Goal: Task Accomplishment & Management: Manage account settings

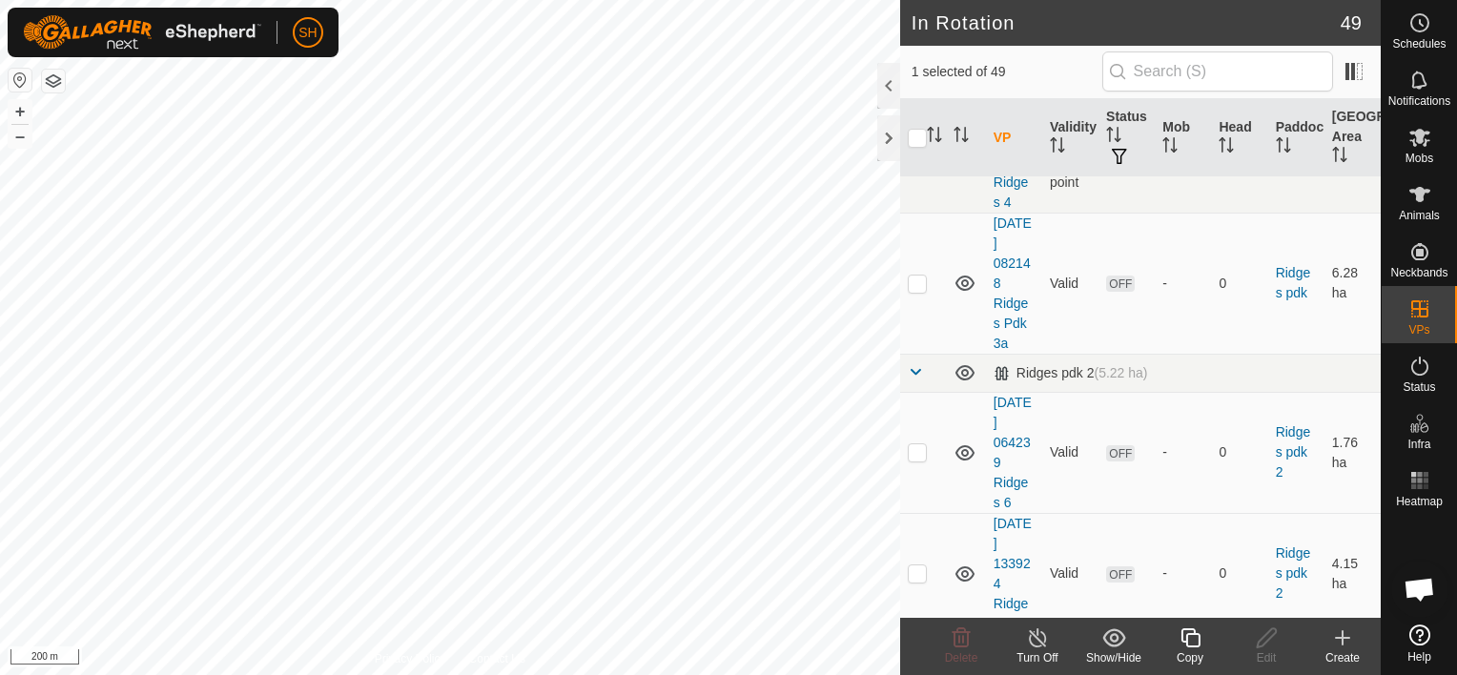
scroll to position [2245, 0]
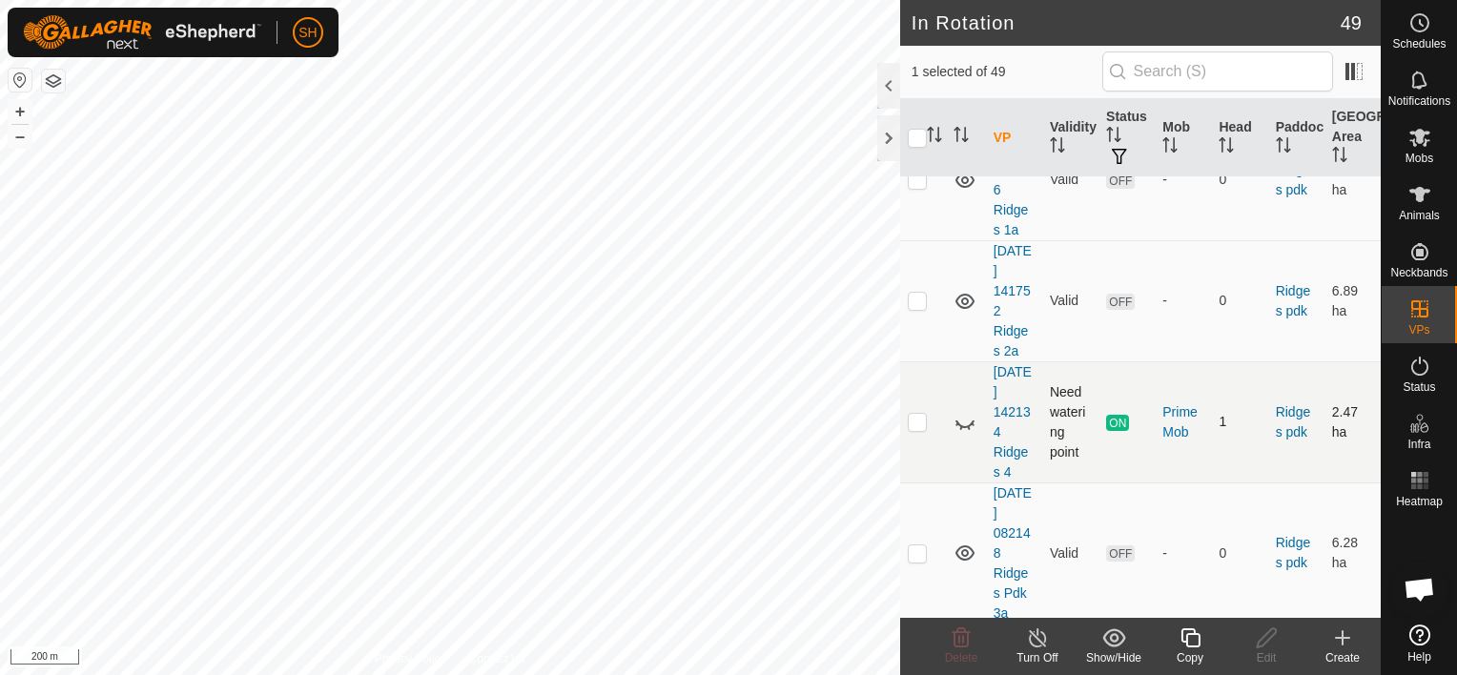
click at [965, 433] on icon at bounding box center [965, 422] width 23 height 23
click at [915, 429] on p-checkbox at bounding box center [917, 421] width 19 height 15
checkbox input "true"
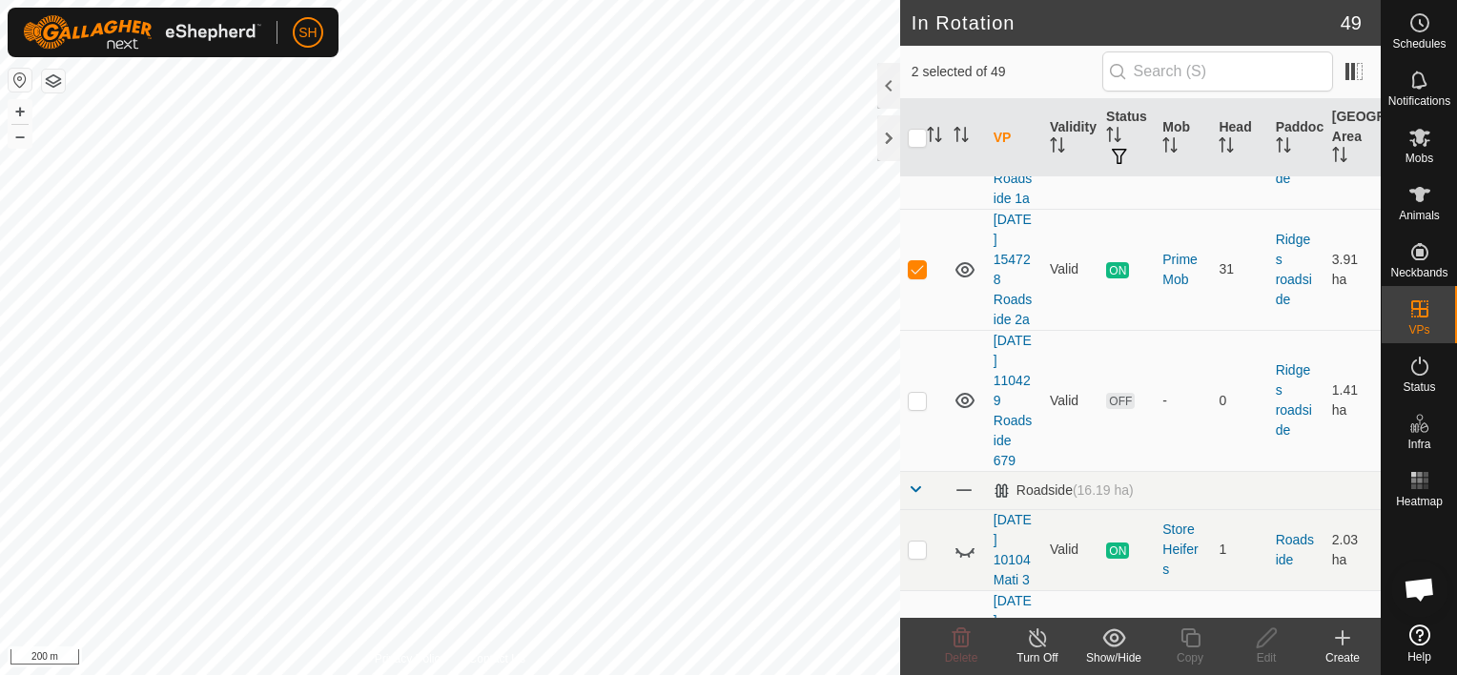
scroll to position [3613, 0]
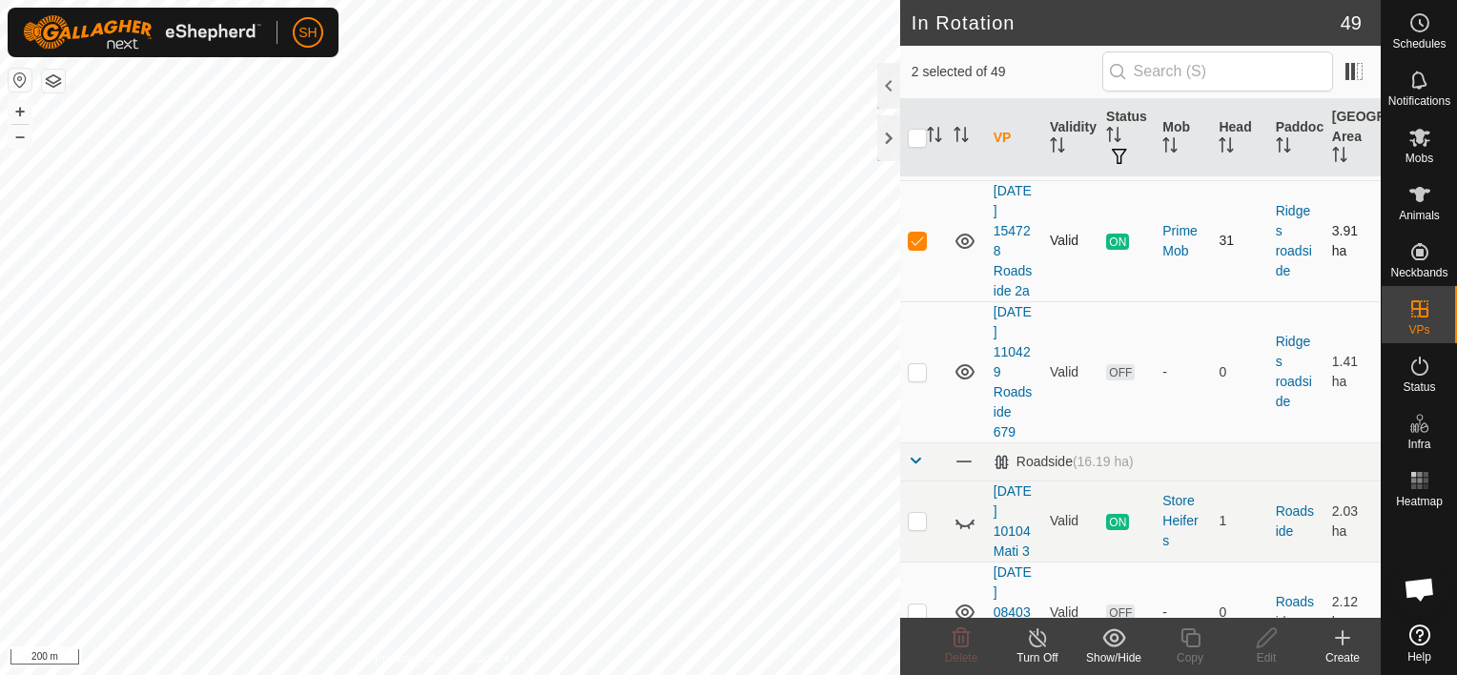
click at [917, 248] on p-checkbox at bounding box center [917, 240] width 19 height 15
checkbox input "true"
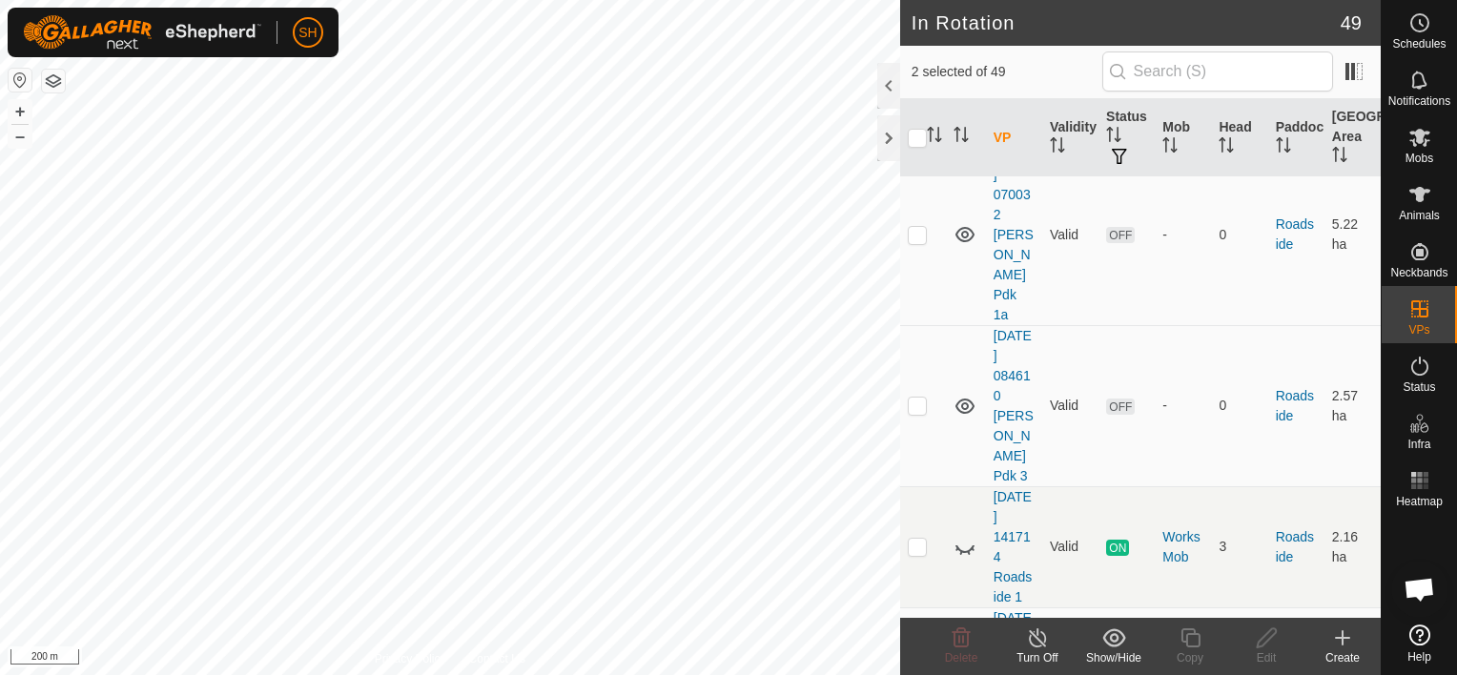
scroll to position [4424, 0]
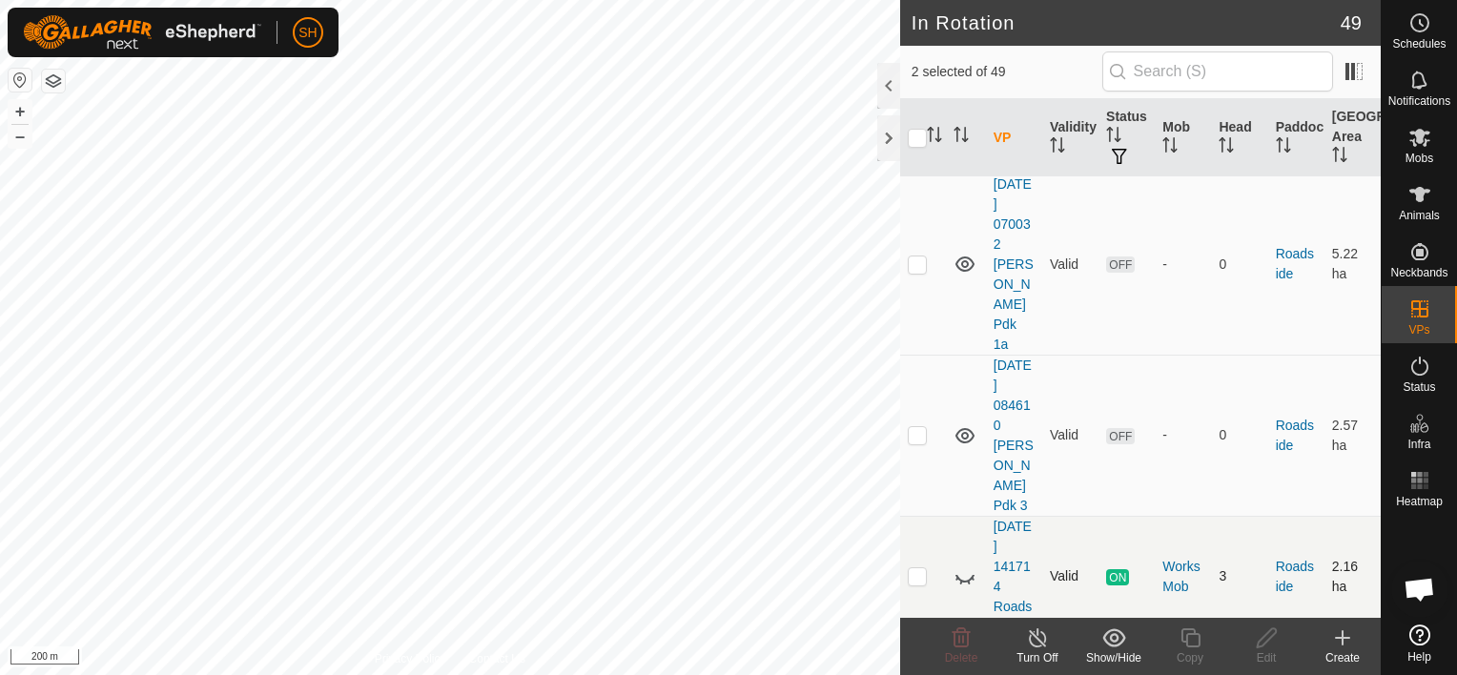
click at [961, 566] on icon at bounding box center [965, 577] width 23 height 23
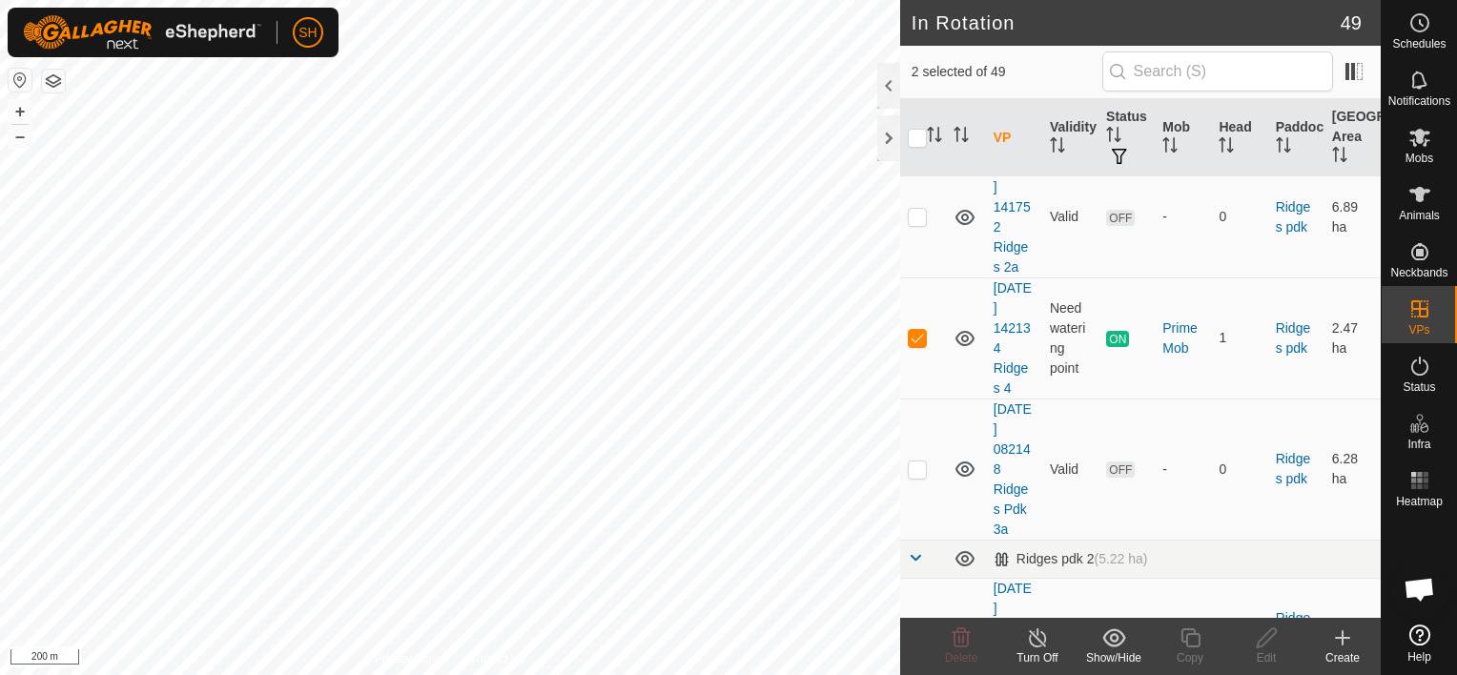
scroll to position [2369, 0]
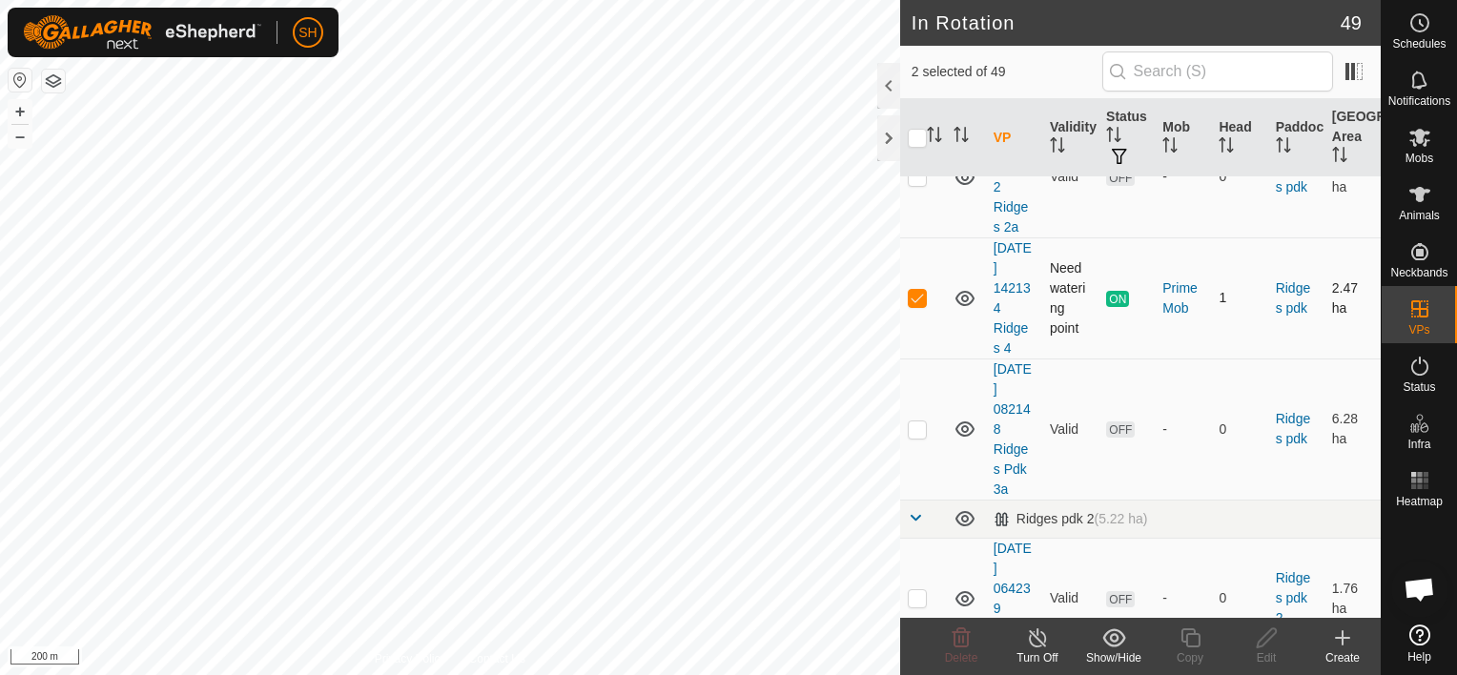
click at [916, 305] on p-checkbox at bounding box center [917, 297] width 19 height 15
checkbox input "false"
click at [967, 306] on icon at bounding box center [965, 298] width 19 height 15
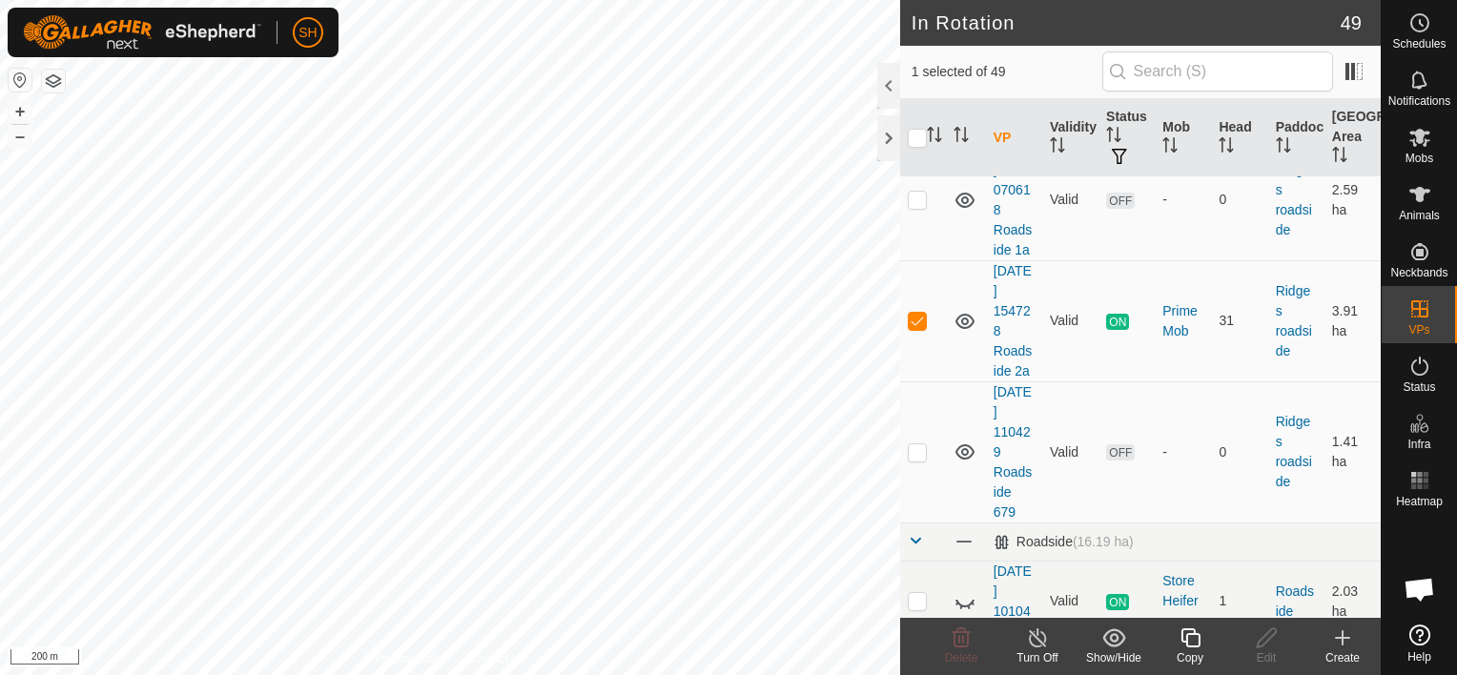
scroll to position [3462, 0]
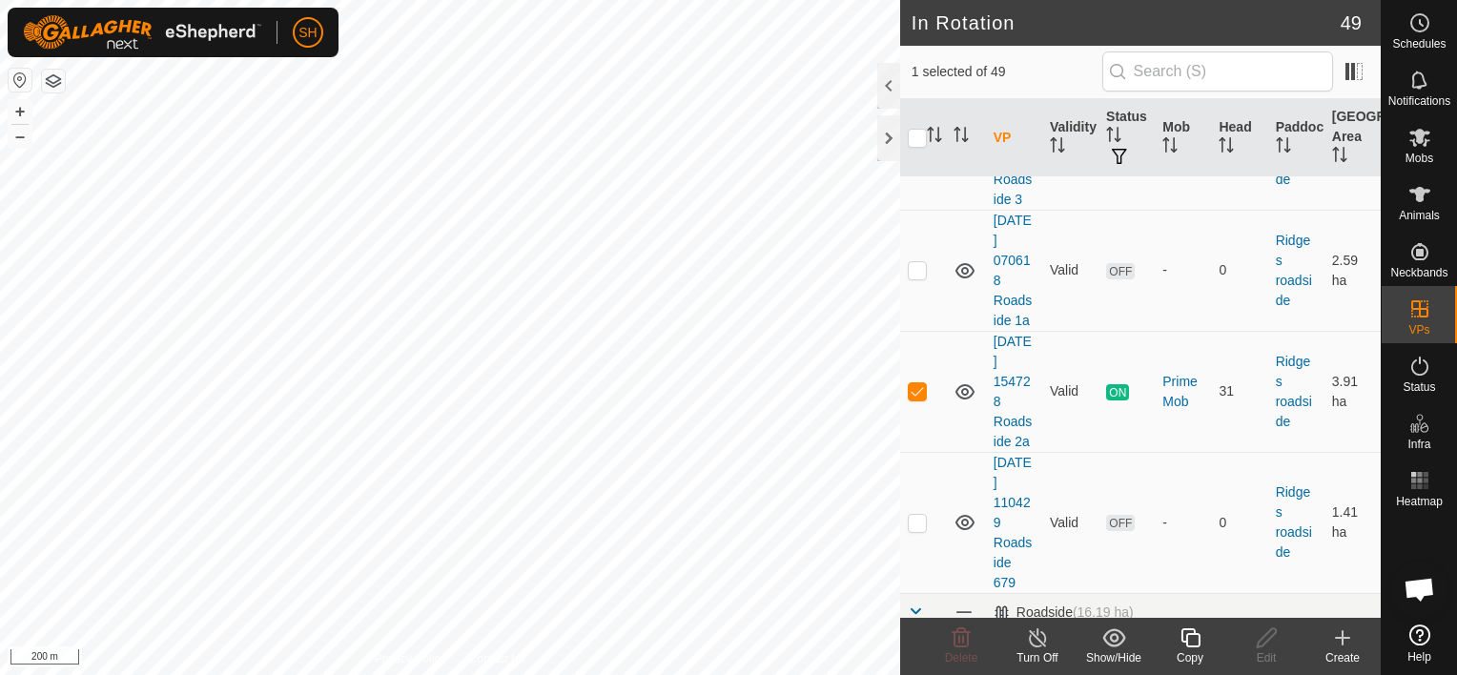
click at [1045, 643] on icon at bounding box center [1038, 638] width 24 height 23
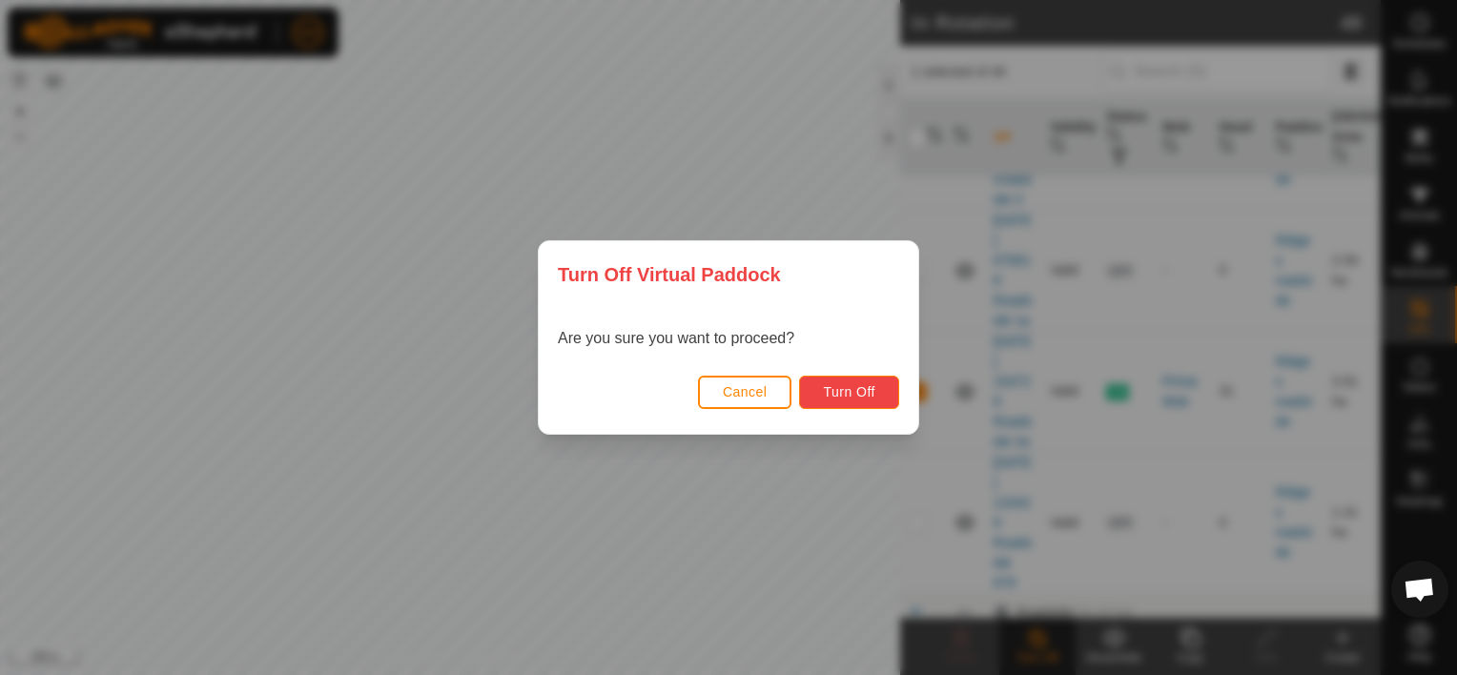
click at [851, 389] on span "Turn Off" at bounding box center [849, 391] width 52 height 15
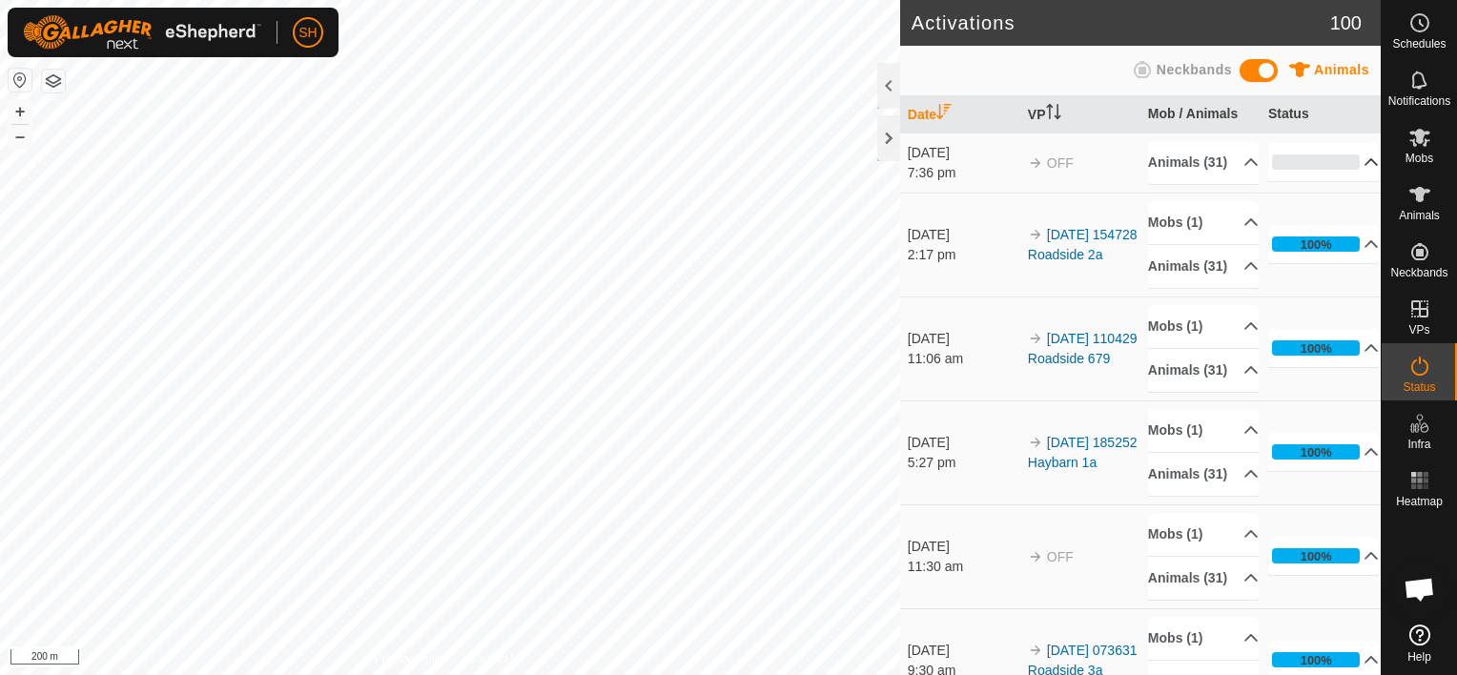
click at [1343, 171] on p-accordion-header "0%" at bounding box center [1324, 162] width 112 height 38
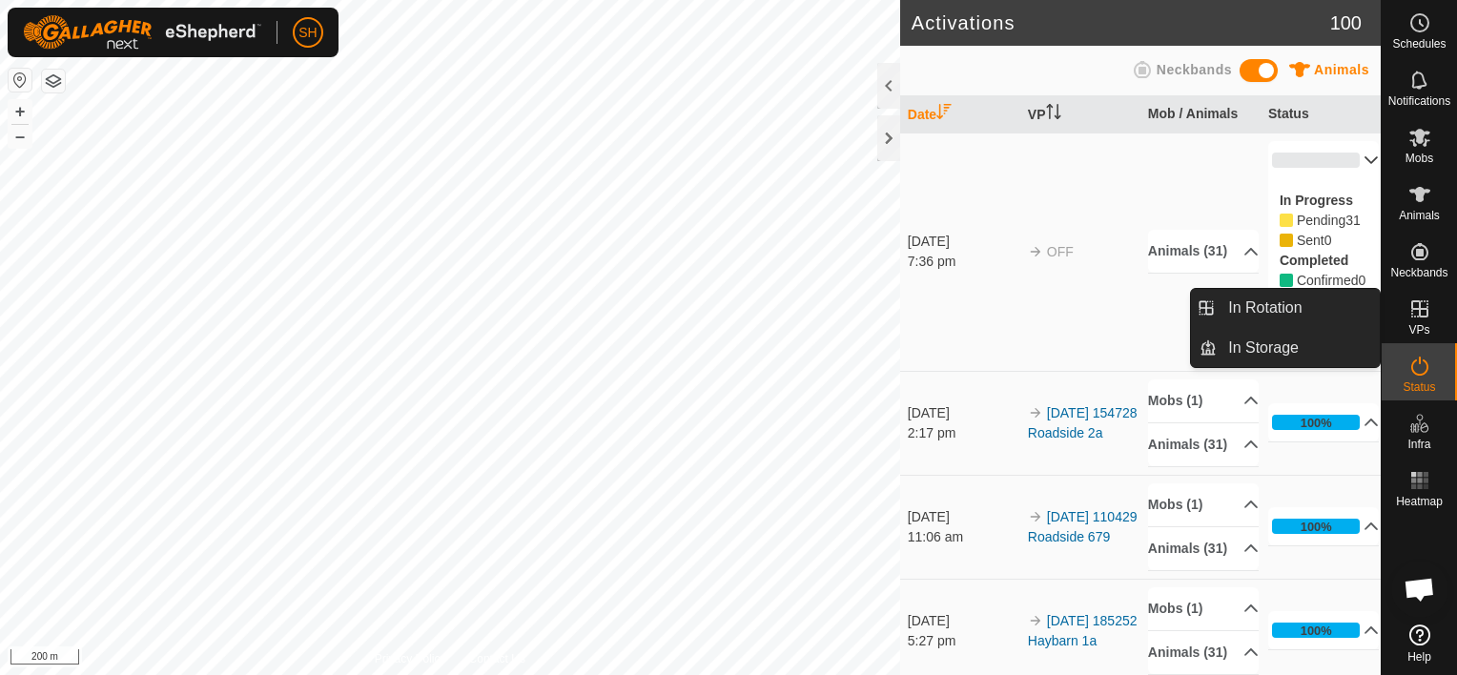
click at [1426, 314] on icon at bounding box center [1420, 309] width 23 height 23
click at [1297, 308] on link "In Rotation" at bounding box center [1298, 308] width 163 height 38
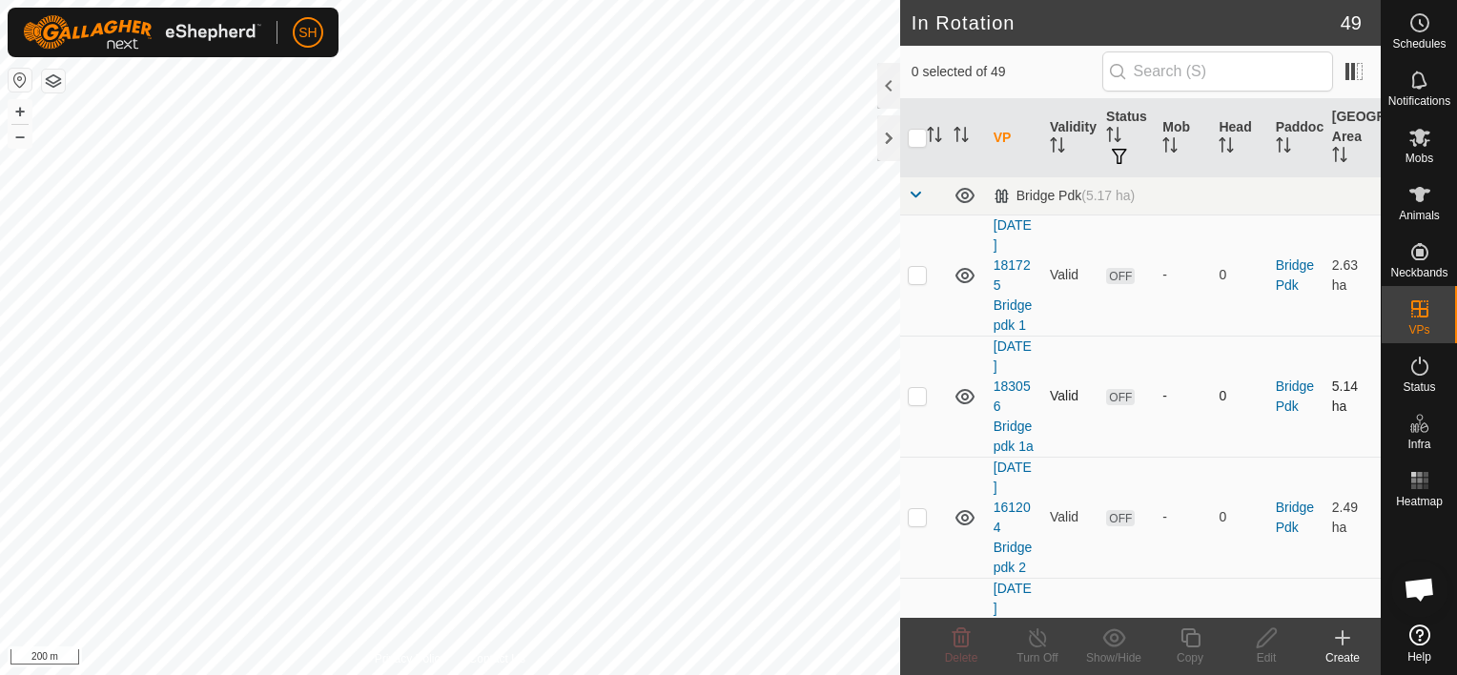
checkbox input "true"
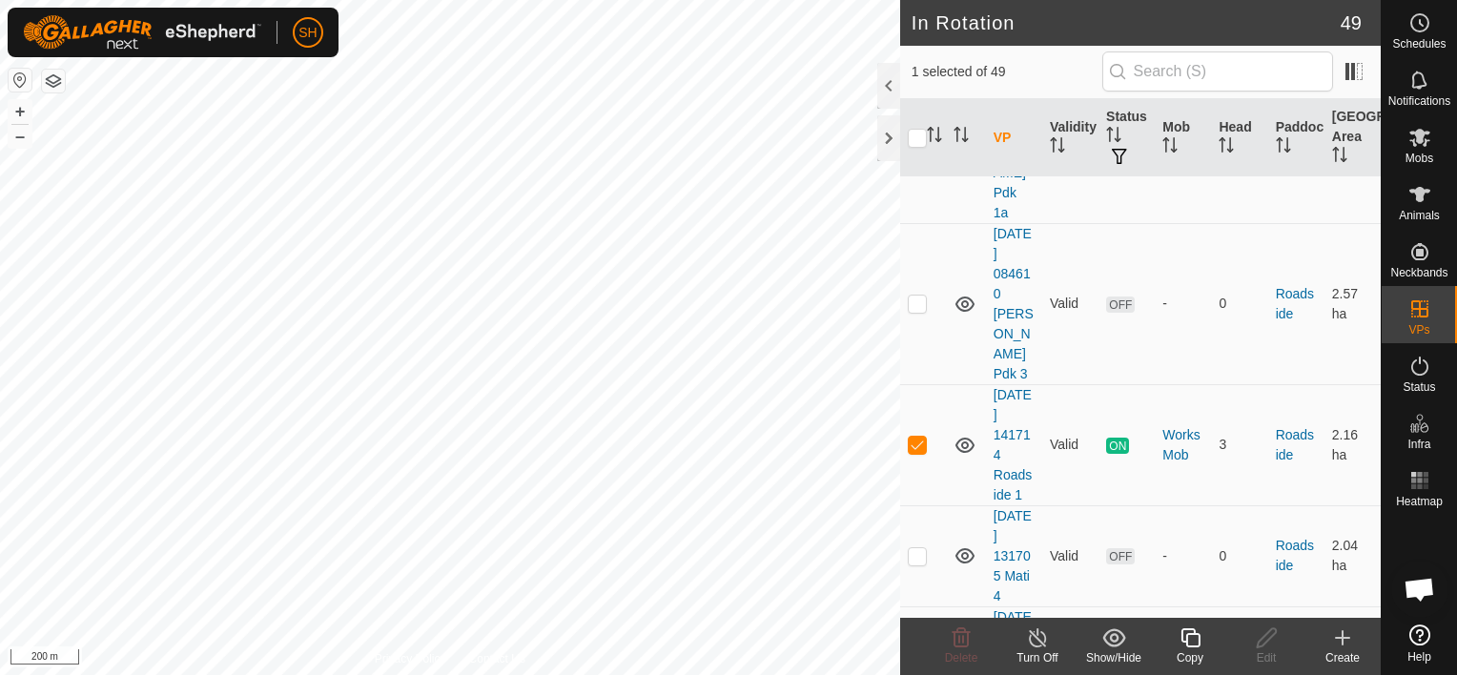
scroll to position [4653, 0]
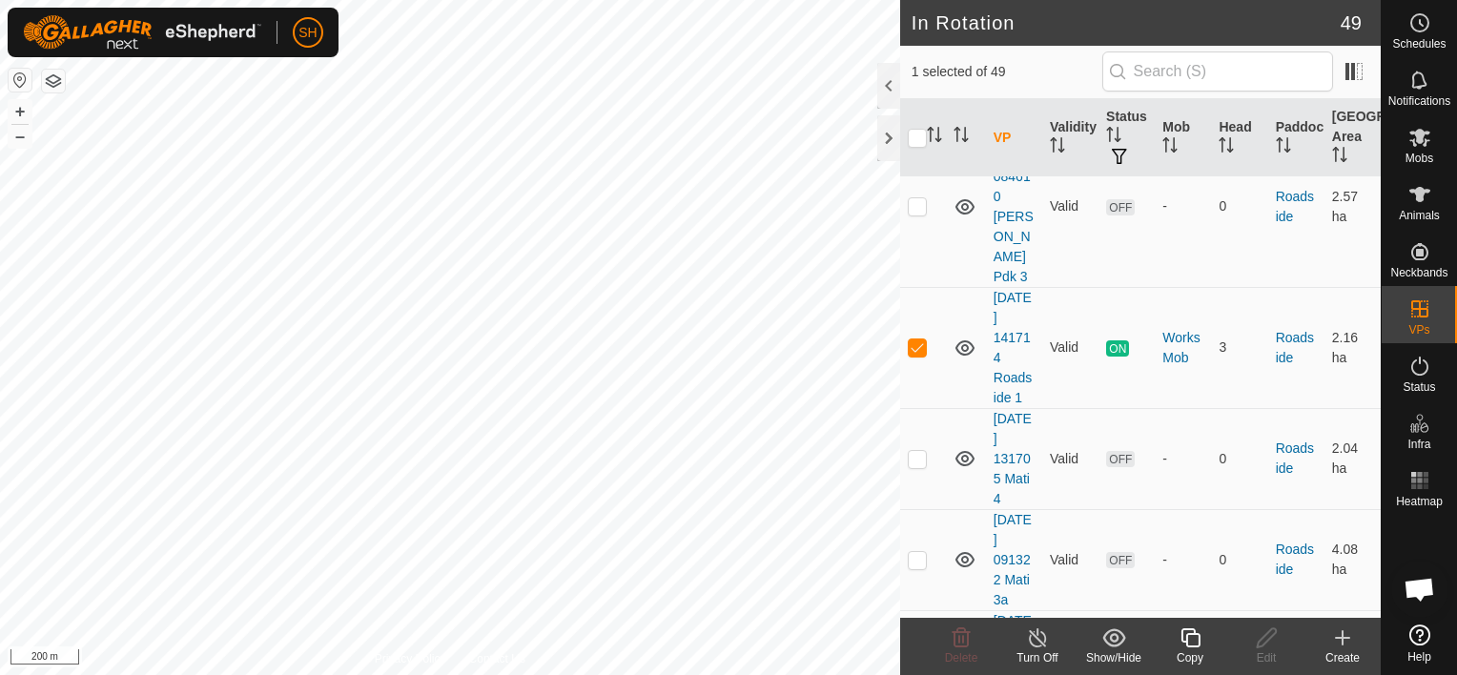
click at [1040, 634] on icon at bounding box center [1038, 638] width 24 height 23
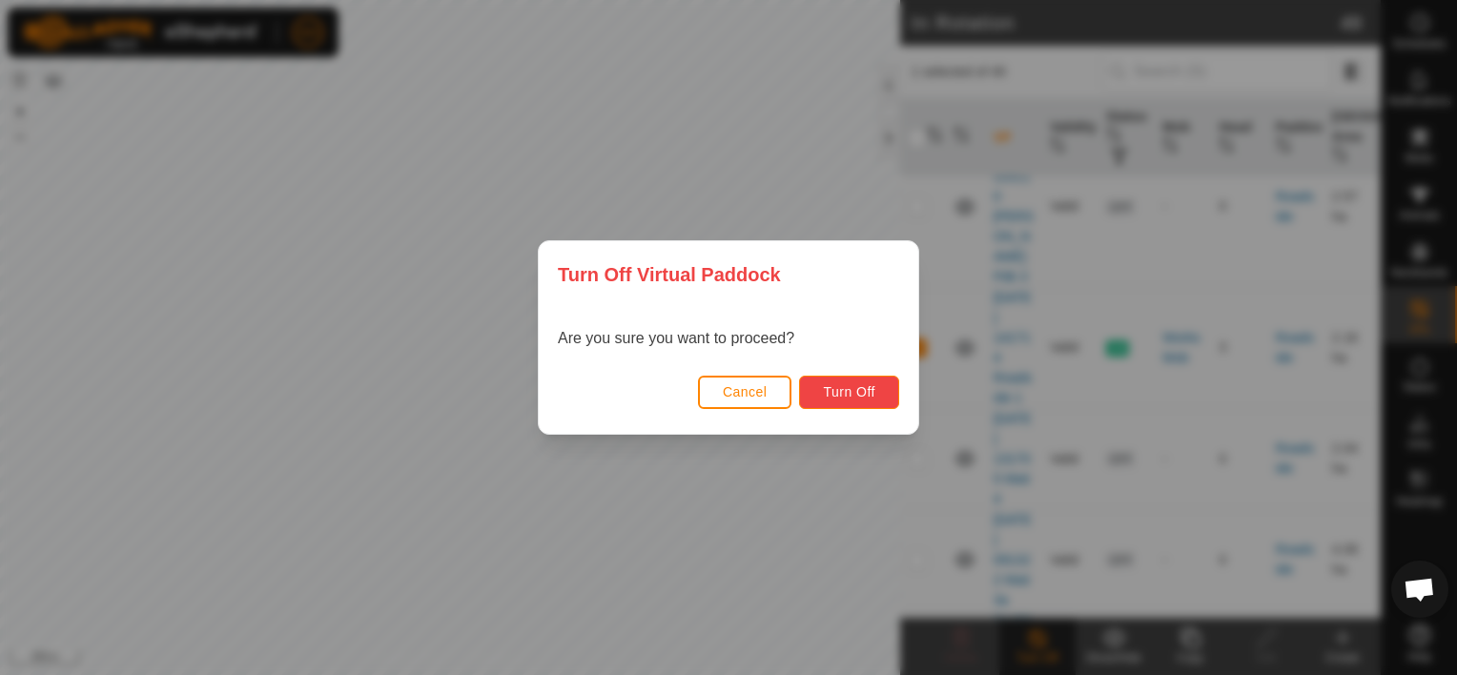
click at [855, 384] on span "Turn Off" at bounding box center [849, 391] width 52 height 15
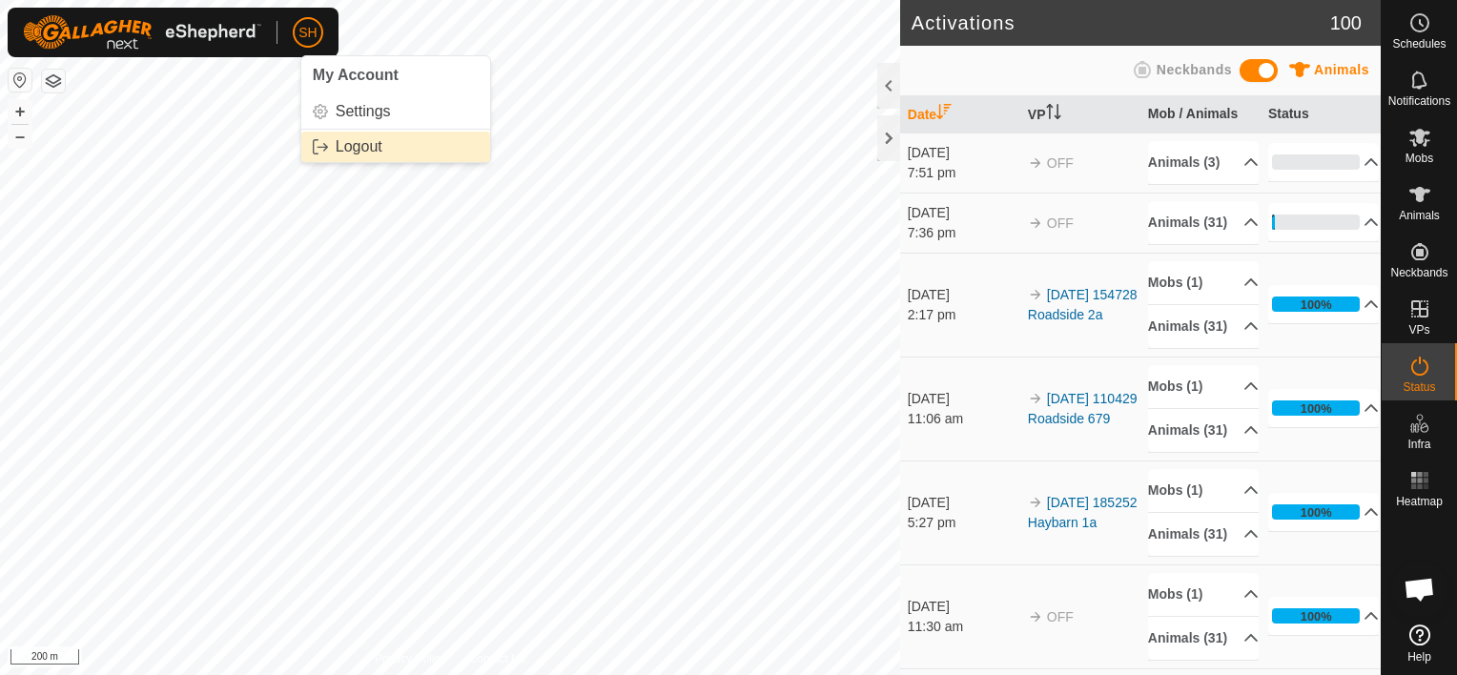
click at [346, 149] on link "Logout" at bounding box center [395, 147] width 189 height 31
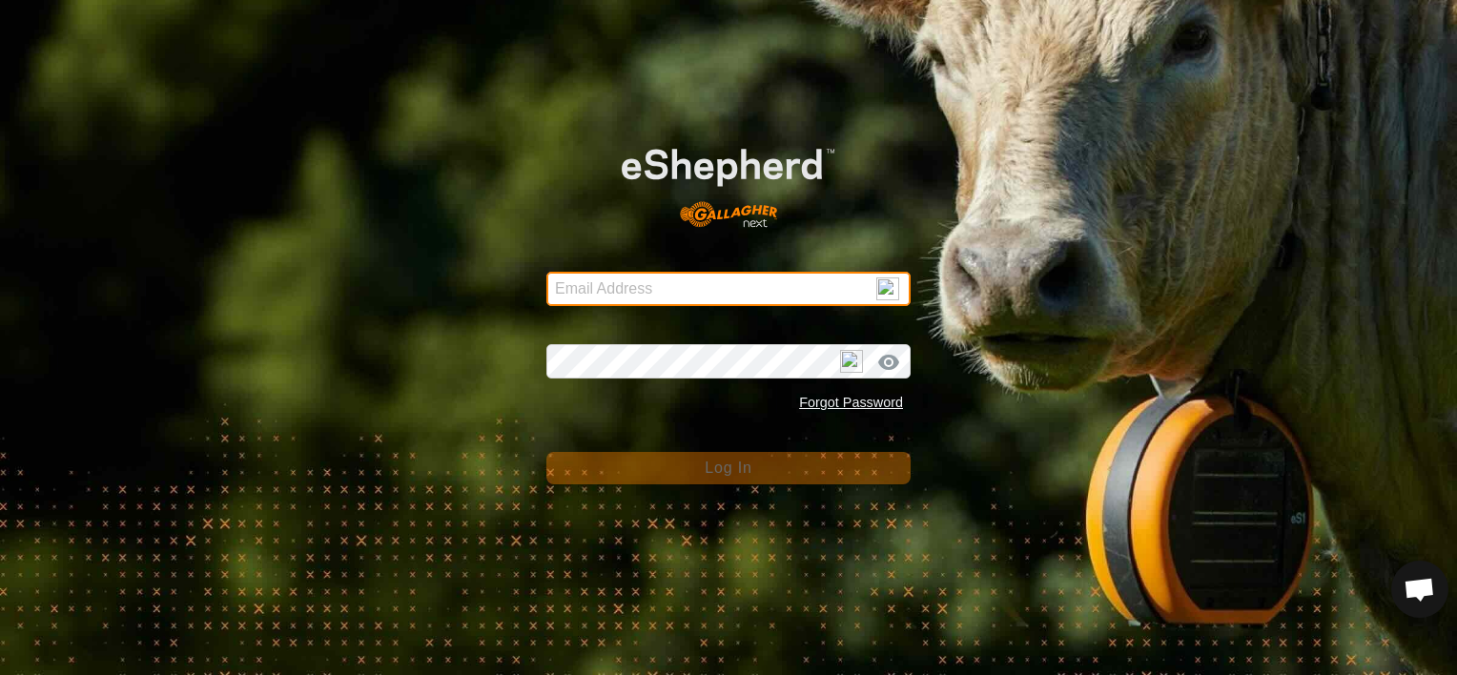
click at [604, 294] on input "Email Address" at bounding box center [728, 289] width 364 height 34
type input "[EMAIL_ADDRESS][DOMAIN_NAME]"
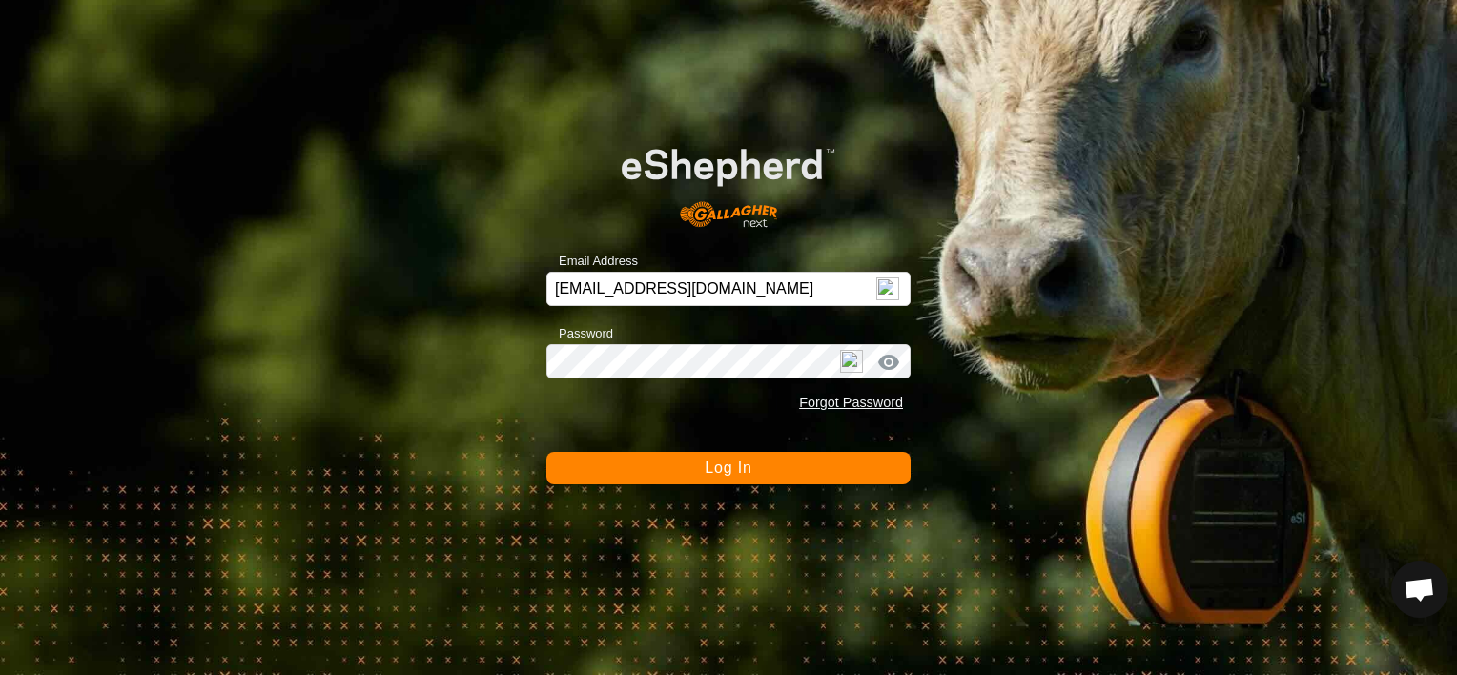
click at [732, 474] on span "Log In" at bounding box center [728, 468] width 47 height 16
